Goal: Transaction & Acquisition: Download file/media

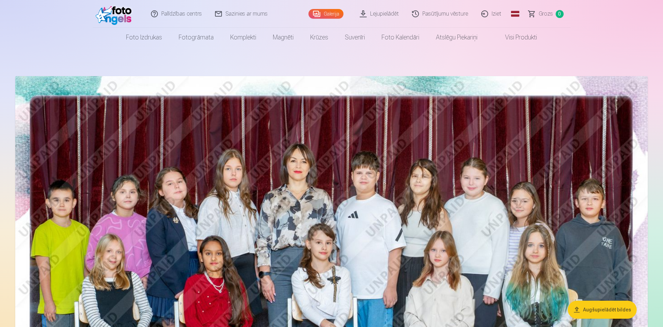
click at [391, 18] on link "Lejupielādēt" at bounding box center [379, 14] width 52 height 28
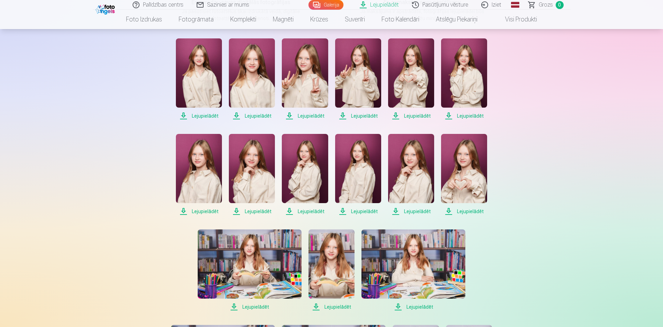
scroll to position [138, 0]
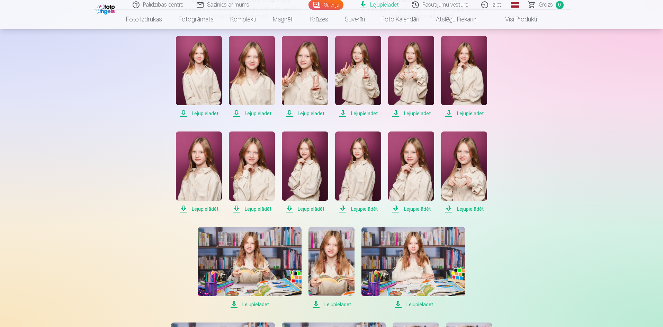
click at [211, 114] on span "Lejupielādēt" at bounding box center [199, 113] width 46 height 8
click at [263, 115] on span "Lejupielādēt" at bounding box center [252, 113] width 46 height 8
click at [302, 112] on span "Lejupielādēt" at bounding box center [305, 113] width 46 height 8
click at [358, 112] on span "Lejupielādēt" at bounding box center [358, 113] width 46 height 8
click at [417, 112] on span "Lejupielādēt" at bounding box center [411, 113] width 46 height 8
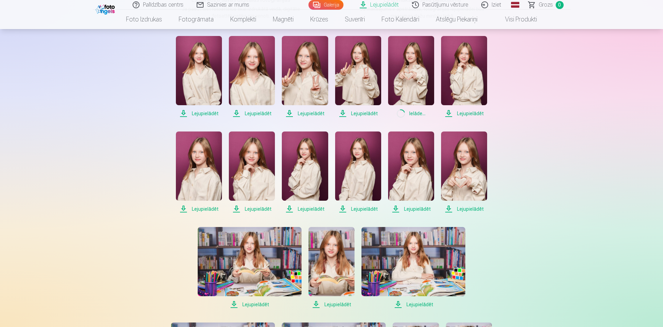
click at [468, 113] on span "Lejupielādēt" at bounding box center [464, 113] width 46 height 8
click at [215, 210] on span "Lejupielādēt" at bounding box center [199, 209] width 46 height 8
click at [254, 207] on span "Lejupielādēt" at bounding box center [252, 209] width 46 height 8
click at [309, 209] on span "Lejupielādēt" at bounding box center [305, 209] width 46 height 8
click at [362, 208] on span "Lejupielādēt" at bounding box center [358, 209] width 46 height 8
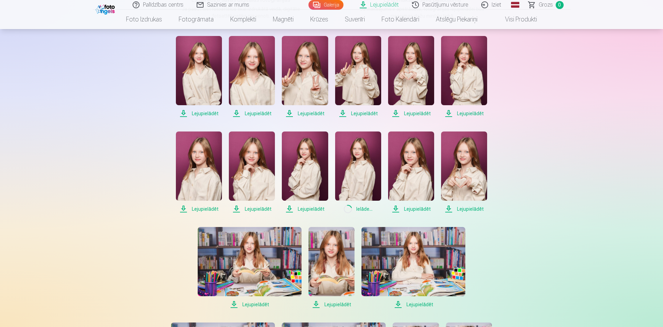
click at [422, 208] on span "Lejupielādēt" at bounding box center [411, 209] width 46 height 8
click at [467, 207] on span "Lejupielādēt" at bounding box center [464, 209] width 46 height 8
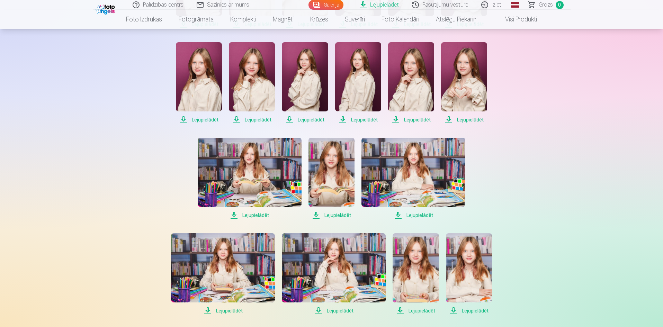
scroll to position [277, 0]
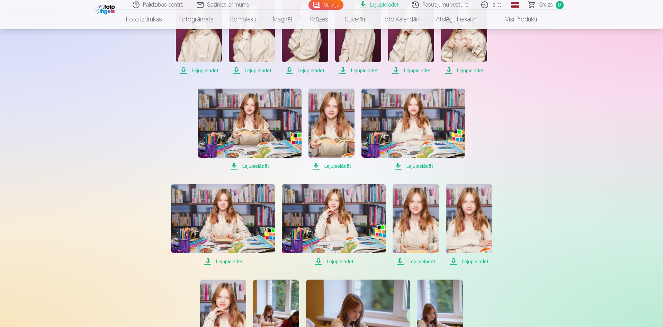
click at [260, 167] on span "Lejupielādēt" at bounding box center [250, 166] width 104 height 8
click at [328, 165] on span "Lejupielādēt" at bounding box center [331, 166] width 46 height 8
click at [419, 167] on span "Lejupielādēt" at bounding box center [413, 166] width 104 height 8
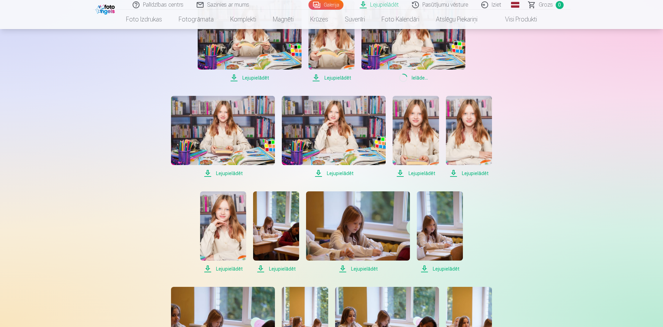
scroll to position [415, 0]
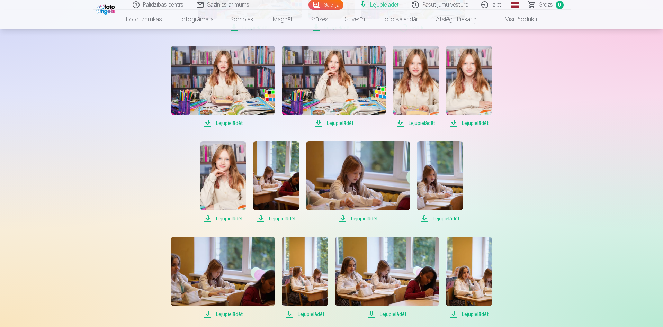
click at [227, 123] on span "Lejupielādēt" at bounding box center [223, 123] width 104 height 8
click at [338, 123] on span "Lejupielādēt" at bounding box center [334, 123] width 104 height 8
click at [416, 124] on span "Lejupielādēt" at bounding box center [415, 123] width 46 height 8
click at [482, 124] on span "Lejupielādēt" at bounding box center [469, 123] width 46 height 8
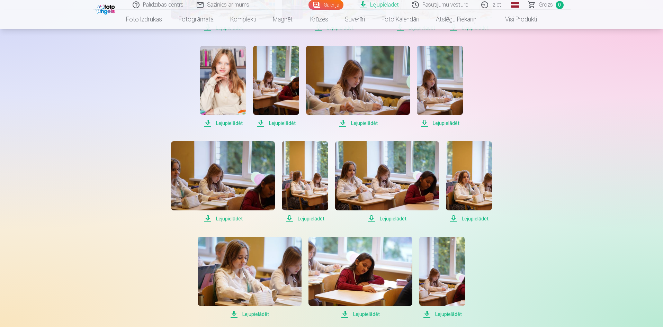
scroll to position [519, 0]
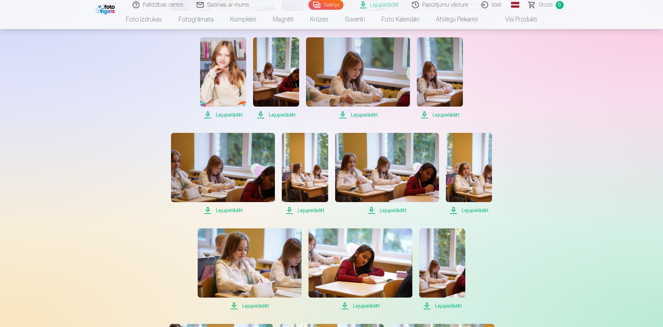
click at [230, 118] on span "Lejupielādēt" at bounding box center [223, 115] width 46 height 8
click at [275, 115] on span "Lejupielādēt" at bounding box center [276, 115] width 46 height 8
click at [352, 113] on span "Lejupielādēt" at bounding box center [358, 115] width 104 height 8
click at [452, 116] on span "Lejupielādēt" at bounding box center [440, 115] width 46 height 8
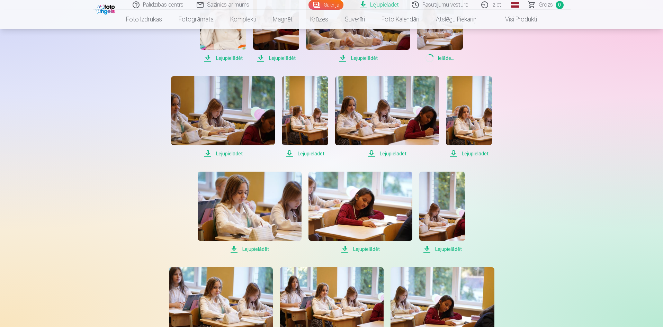
scroll to position [588, 0]
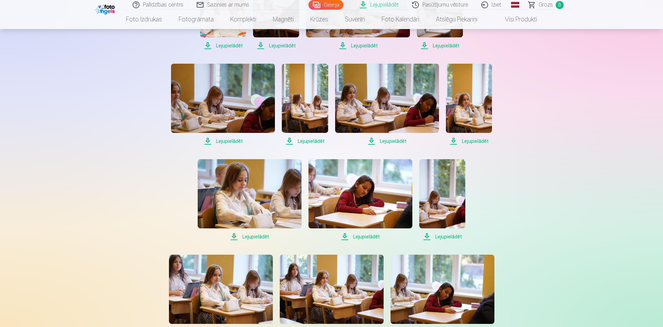
click at [229, 141] on span "Lejupielādēt" at bounding box center [223, 141] width 104 height 8
click at [315, 140] on span "Lejupielādēt" at bounding box center [305, 141] width 46 height 8
click at [385, 140] on span "Lejupielādēt" at bounding box center [387, 141] width 104 height 8
click at [485, 140] on span "Lejupielādēt" at bounding box center [469, 141] width 46 height 8
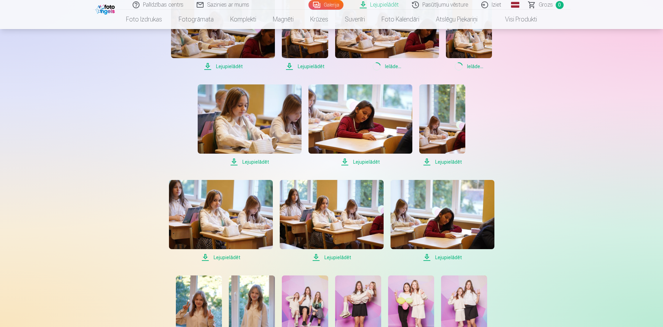
scroll to position [692, 0]
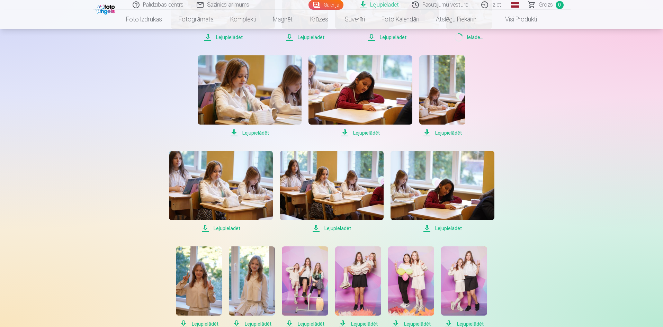
click at [263, 135] on span "Lejupielādēt" at bounding box center [250, 133] width 104 height 8
click at [361, 133] on span "Lejupielādēt" at bounding box center [360, 133] width 104 height 8
click at [444, 132] on span "Lejupielādēt" at bounding box center [442, 133] width 46 height 8
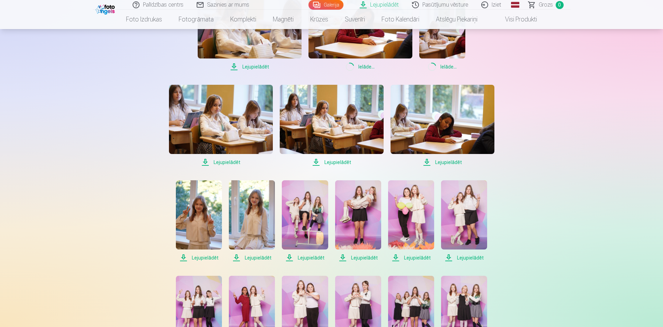
scroll to position [761, 0]
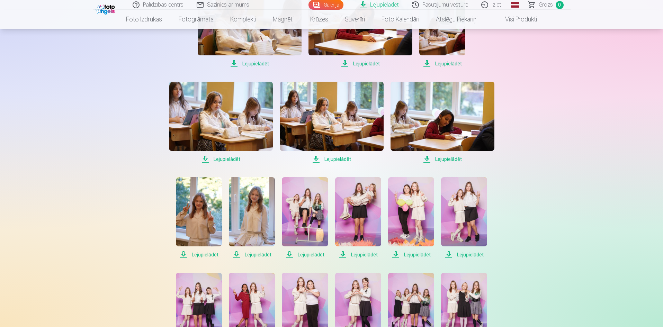
click at [215, 158] on span "Lejupielādēt" at bounding box center [221, 159] width 104 height 8
drag, startPoint x: 334, startPoint y: 157, endPoint x: 339, endPoint y: 158, distance: 4.9
click at [334, 157] on span "Lejupielādēt" at bounding box center [332, 159] width 104 height 8
click at [441, 160] on span "Lejupielādēt" at bounding box center [442, 159] width 104 height 8
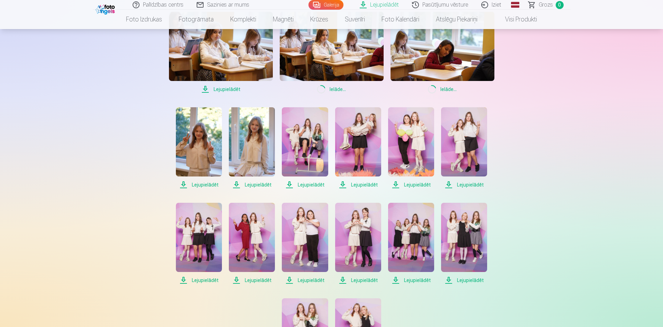
scroll to position [865, 0]
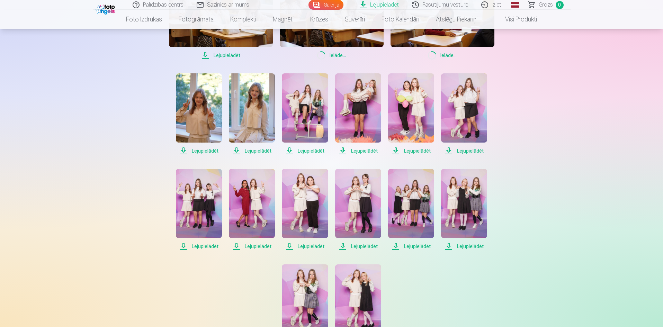
click at [204, 152] on span "Lejupielādēt" at bounding box center [199, 151] width 46 height 8
click at [260, 149] on span "Lejupielādēt" at bounding box center [252, 151] width 46 height 8
click at [309, 150] on span "Lejupielādēt" at bounding box center [305, 151] width 46 height 8
click at [361, 149] on span "Lejupielādēt" at bounding box center [358, 151] width 46 height 8
click at [412, 151] on span "Lejupielādēt" at bounding box center [411, 151] width 46 height 8
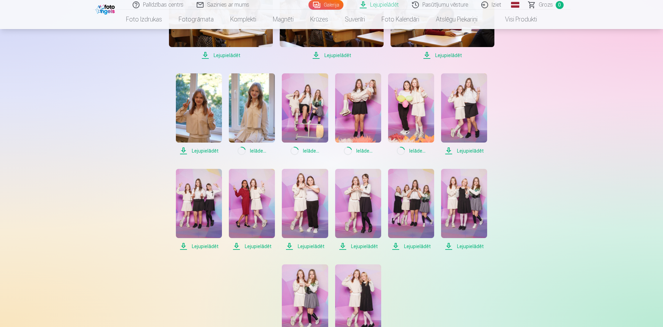
click at [459, 153] on span "Lejupielādēt" at bounding box center [464, 151] width 46 height 8
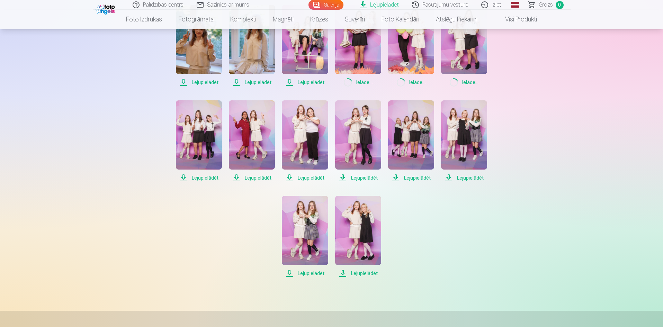
scroll to position [934, 0]
click at [198, 178] on span "Lejupielādēt" at bounding box center [199, 177] width 46 height 8
click at [264, 175] on span "Lejupielādēt" at bounding box center [252, 177] width 46 height 8
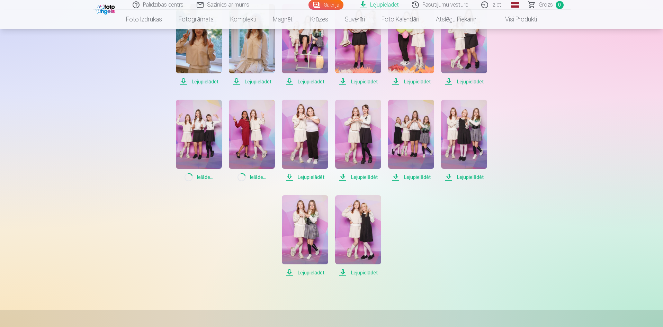
click at [312, 177] on span "Lejupielādēt" at bounding box center [305, 177] width 46 height 8
click at [355, 176] on span "Lejupielādēt" at bounding box center [358, 177] width 46 height 8
click at [417, 176] on span "Lejupielādēt" at bounding box center [411, 177] width 46 height 8
drag, startPoint x: 465, startPoint y: 176, endPoint x: 459, endPoint y: 176, distance: 6.3
click at [465, 176] on span "Lejupielādēt" at bounding box center [464, 177] width 46 height 8
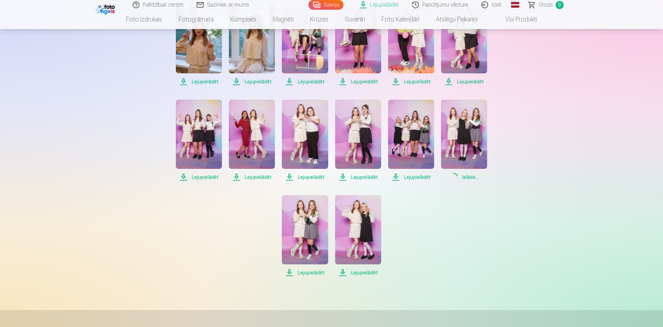
click at [297, 271] on span "Lejupielādēt" at bounding box center [305, 273] width 46 height 8
click at [360, 272] on span "Lejupielādēt" at bounding box center [358, 273] width 46 height 8
